Goal: Task Accomplishment & Management: Complete application form

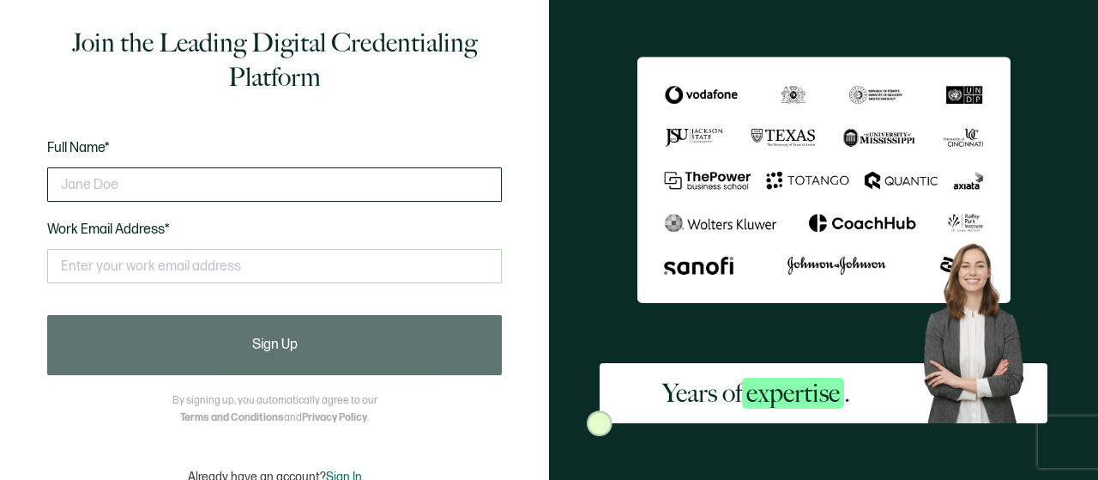
click at [259, 184] on input "text" at bounding box center [274, 184] width 455 height 34
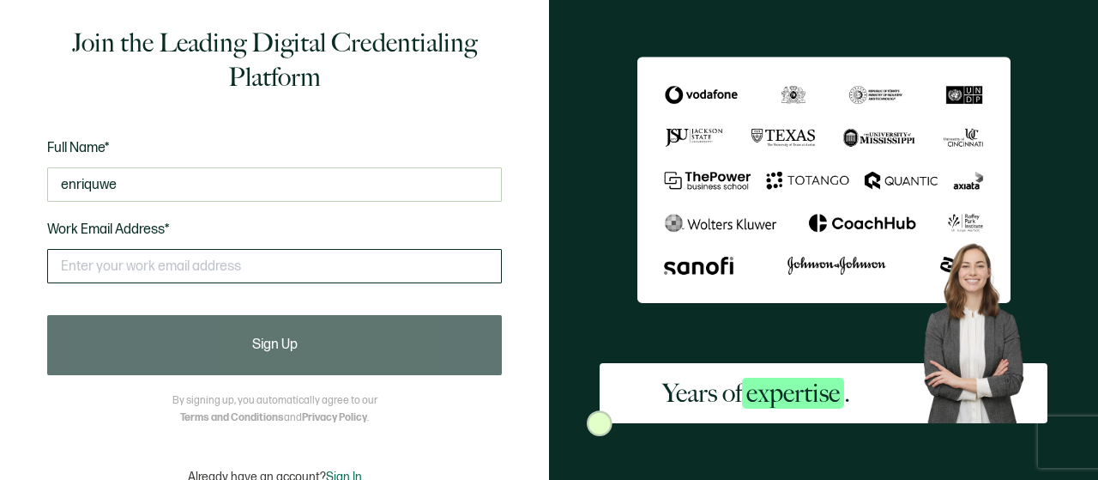
type input "enriquwe"
click at [184, 265] on input "text" at bounding box center [274, 266] width 455 height 34
type input "g"
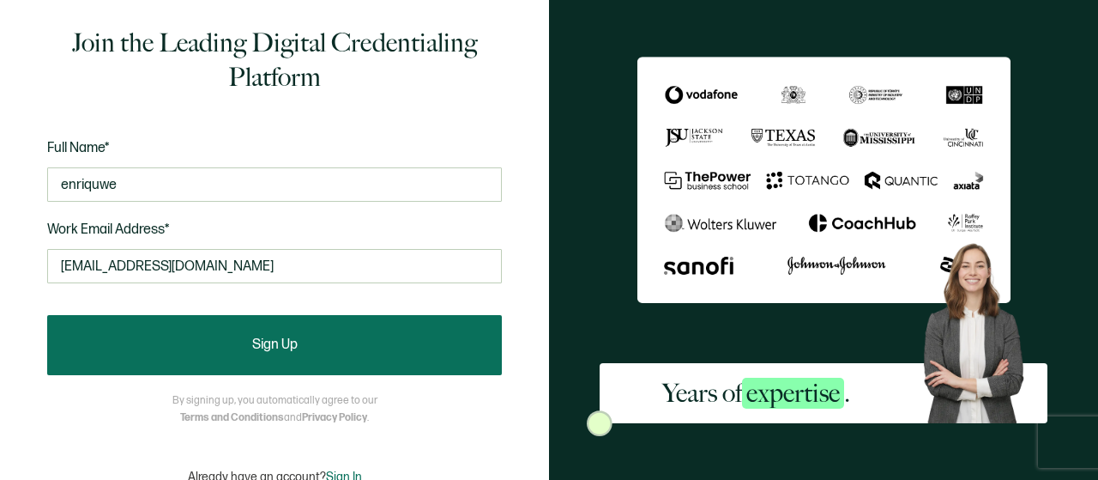
click at [275, 334] on button "Sign Up" at bounding box center [274, 345] width 455 height 60
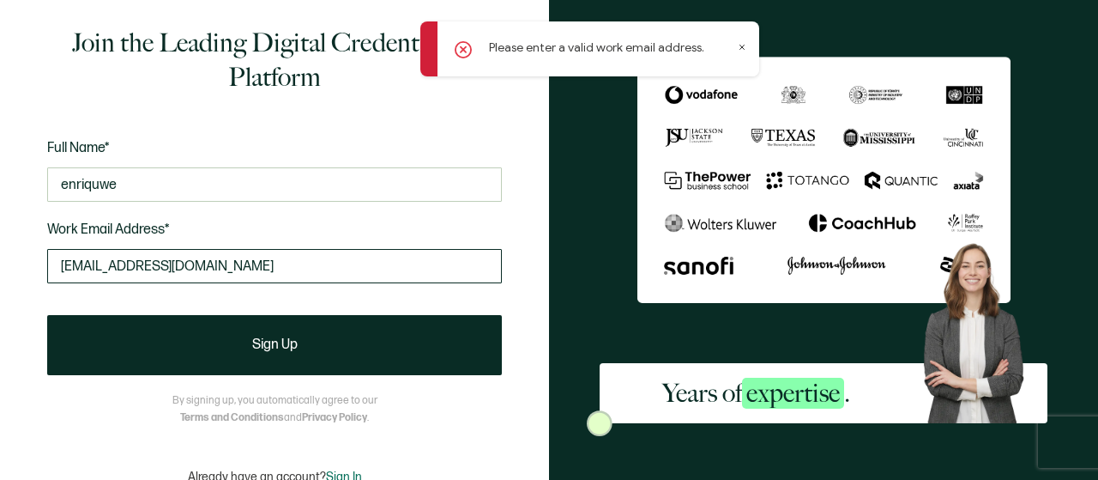
click at [254, 270] on input "[EMAIL_ADDRESS][DOMAIN_NAME]" at bounding box center [274, 266] width 455 height 34
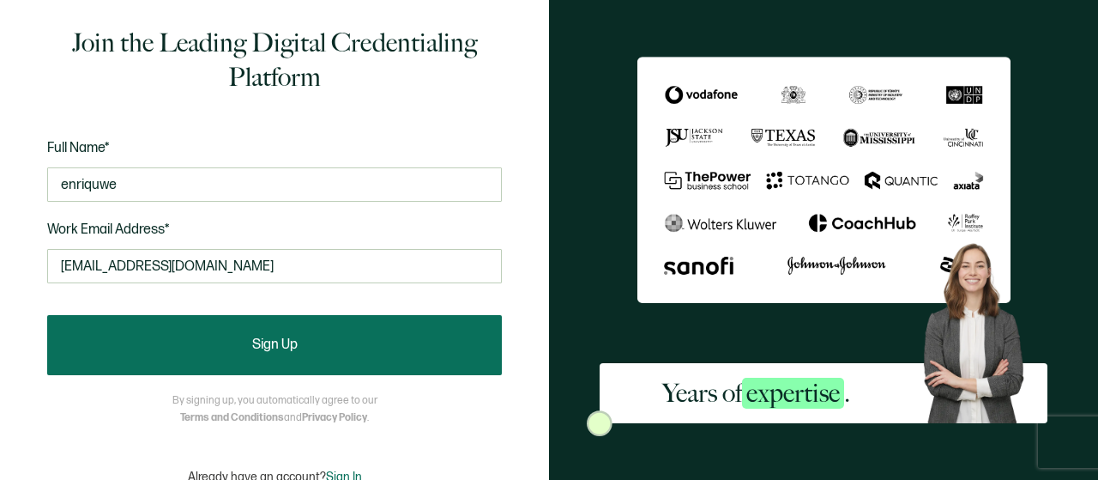
click at [290, 325] on button "Sign Up" at bounding box center [274, 345] width 455 height 60
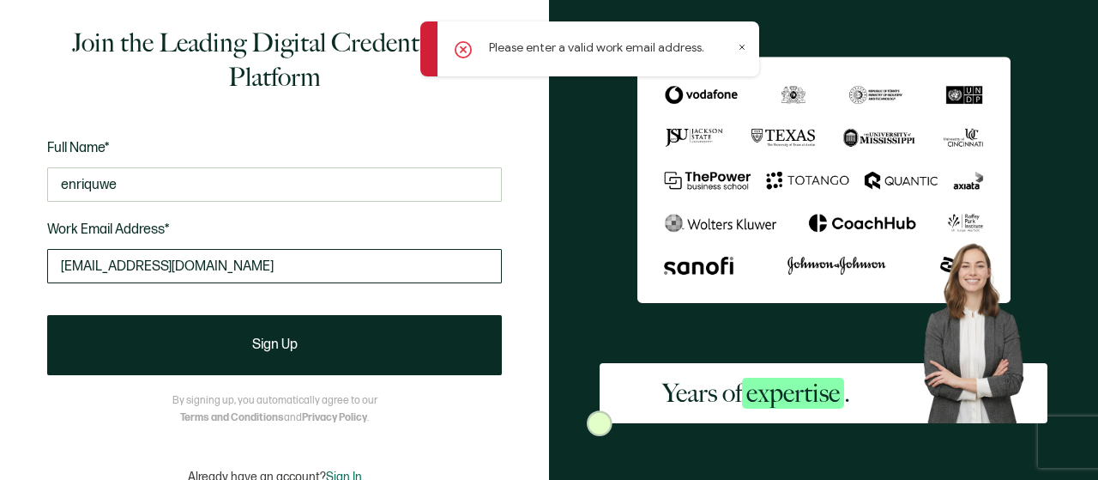
click at [152, 266] on input "[EMAIL_ADDRESS][DOMAIN_NAME]" at bounding box center [274, 266] width 455 height 34
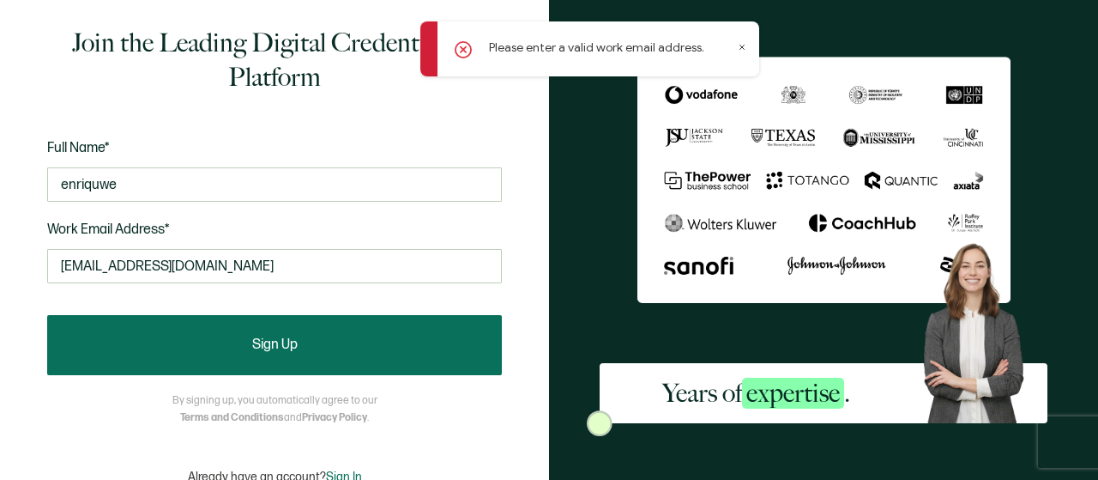
type input "[EMAIL_ADDRESS][DOMAIN_NAME]"
click at [307, 363] on button "Sign Up" at bounding box center [274, 345] width 455 height 60
